Goal: Complete application form

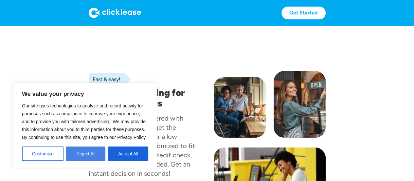
click at [92, 153] on button "Reject All" at bounding box center [85, 153] width 39 height 14
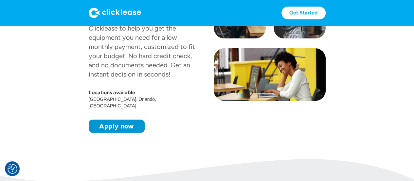
scroll to position [131, 0]
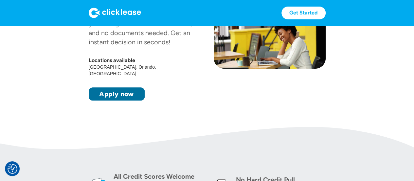
click at [133, 87] on link "Apply now" at bounding box center [117, 93] width 56 height 13
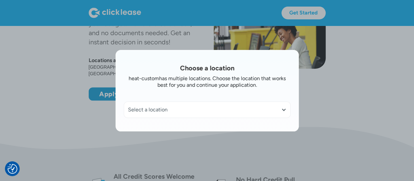
click at [286, 108] on div at bounding box center [283, 109] width 5 height 5
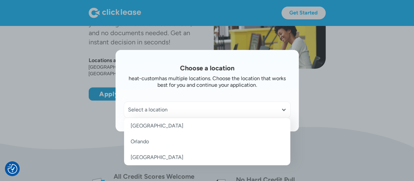
click at [147, 139] on link "Orlando" at bounding box center [207, 141] width 166 height 16
